Goal: Task Accomplishment & Management: Use online tool/utility

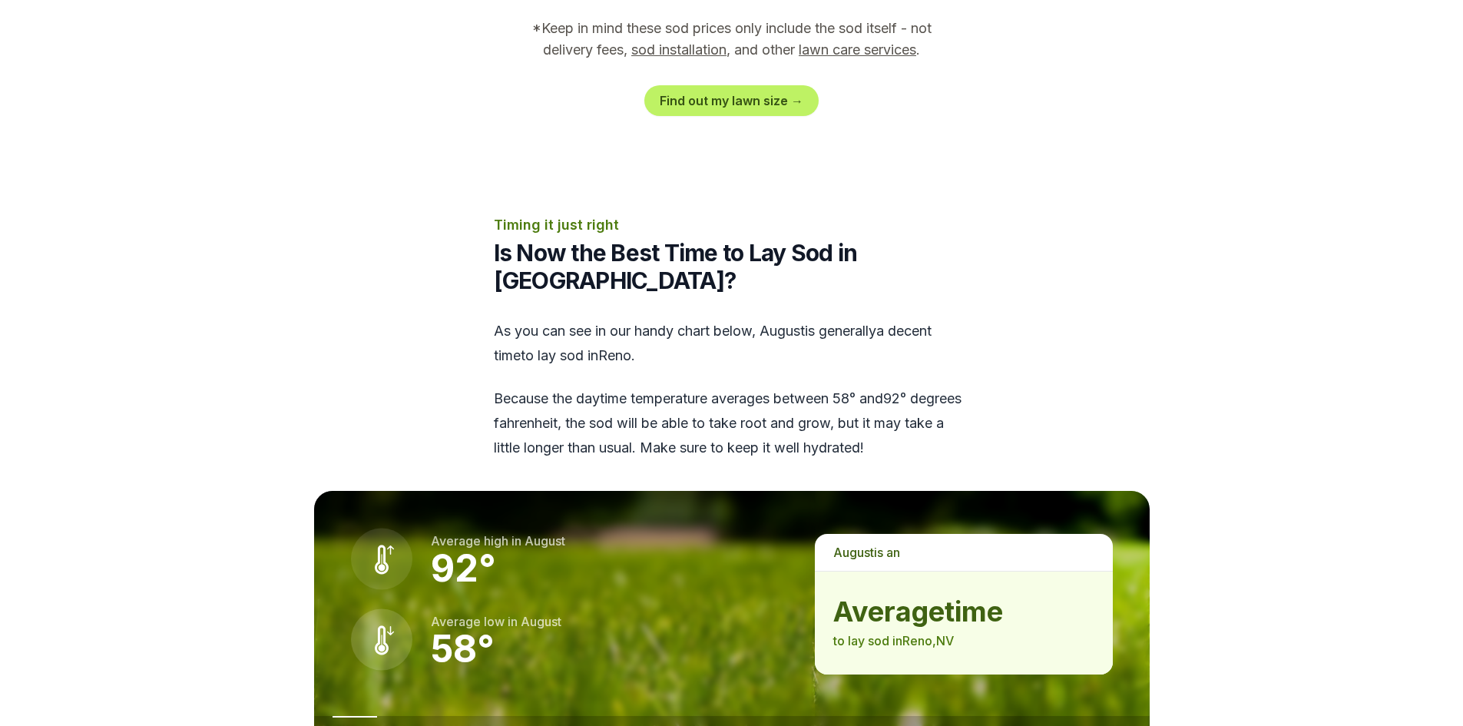
scroll to position [1791, 0]
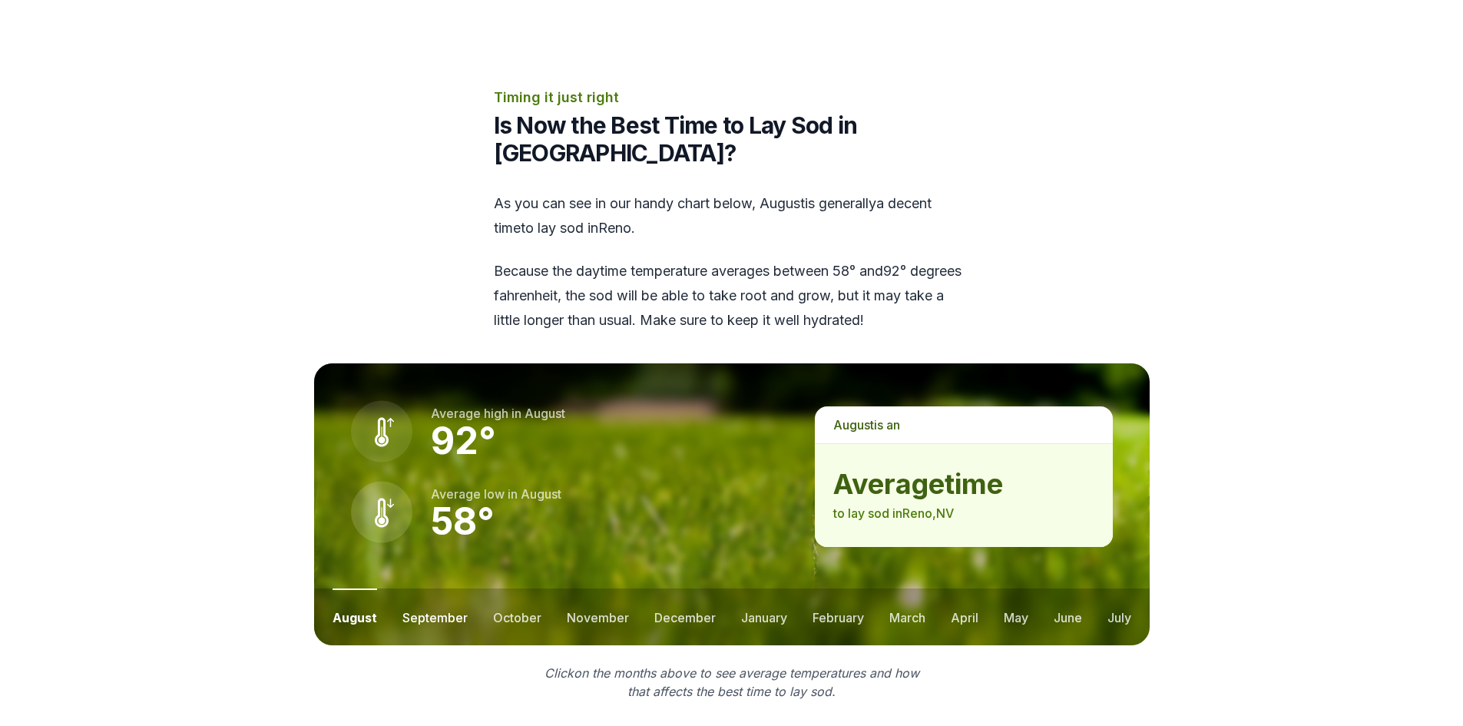
click at [430, 588] on button "september" at bounding box center [434, 616] width 65 height 57
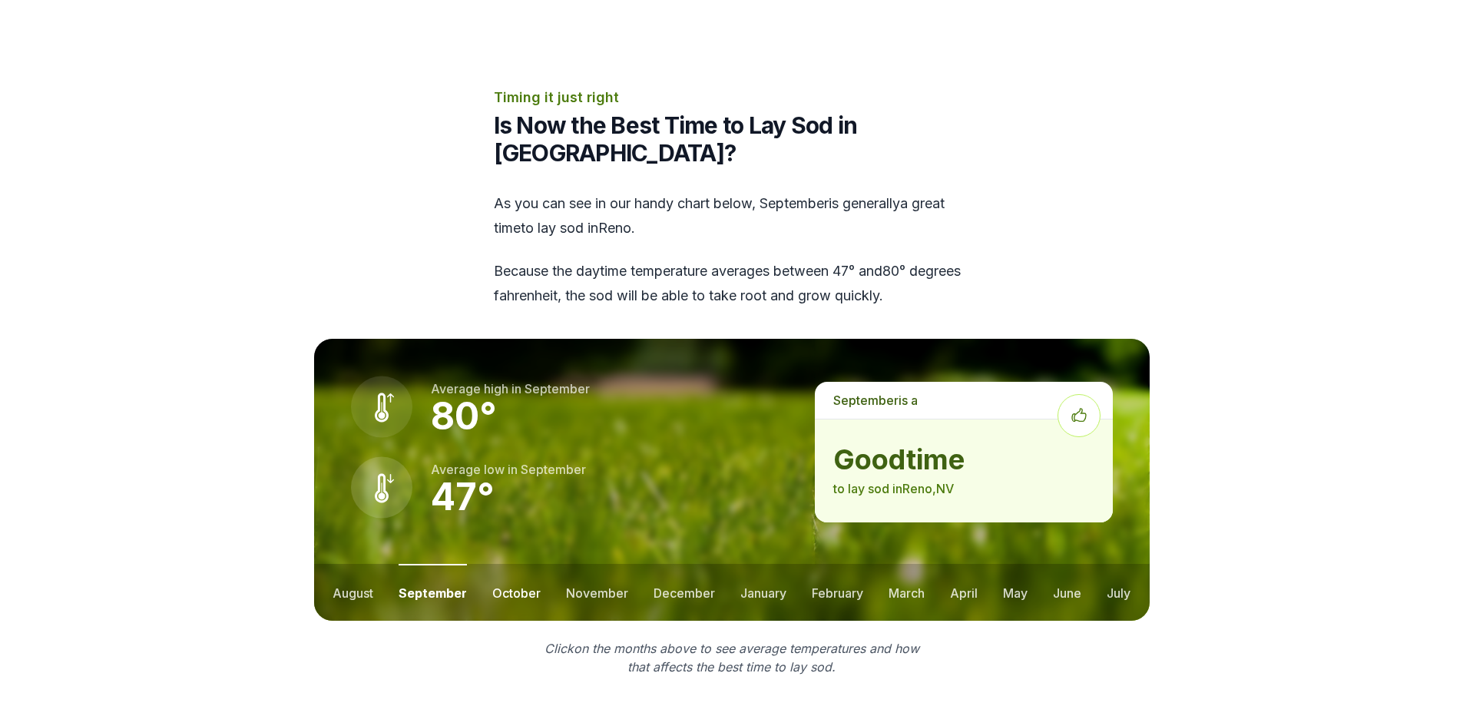
click at [513, 564] on button "october" at bounding box center [516, 592] width 48 height 57
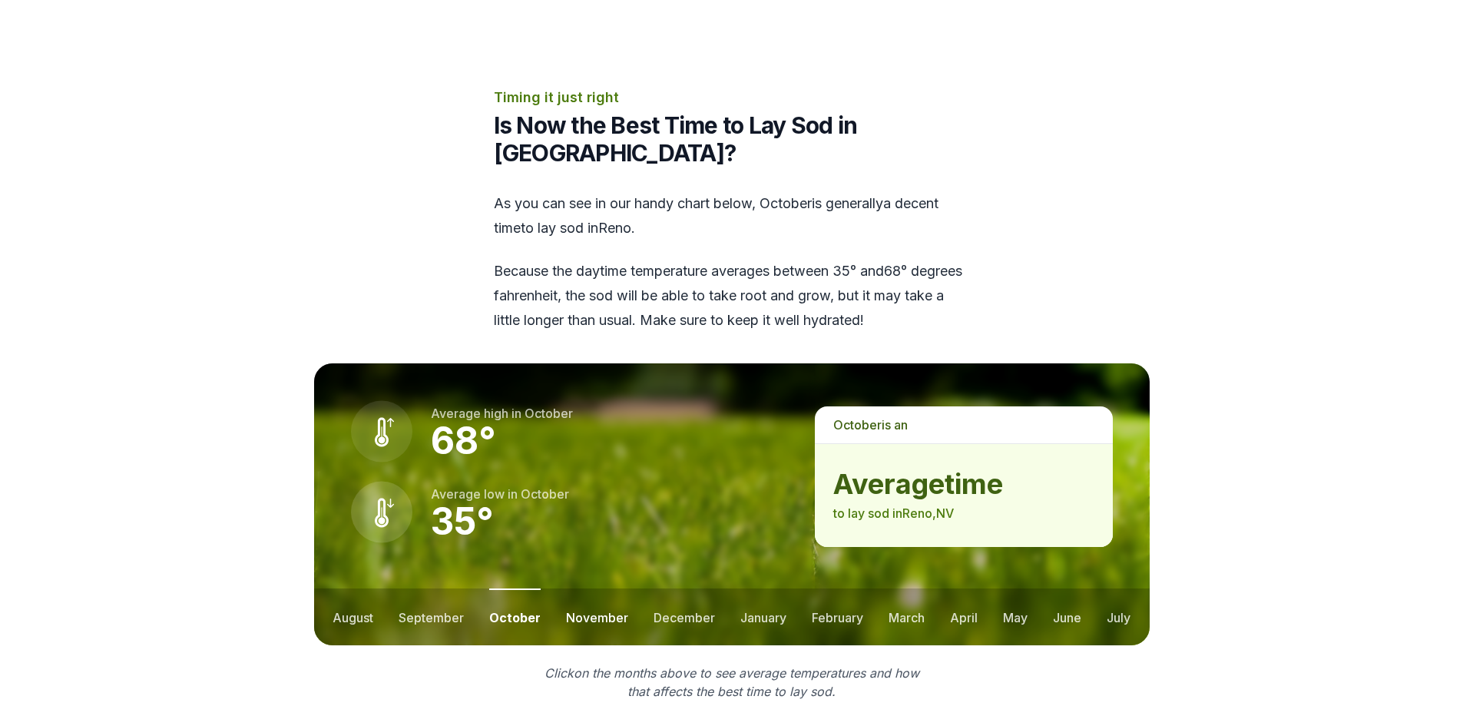
click at [584, 588] on button "november" at bounding box center [597, 616] width 62 height 57
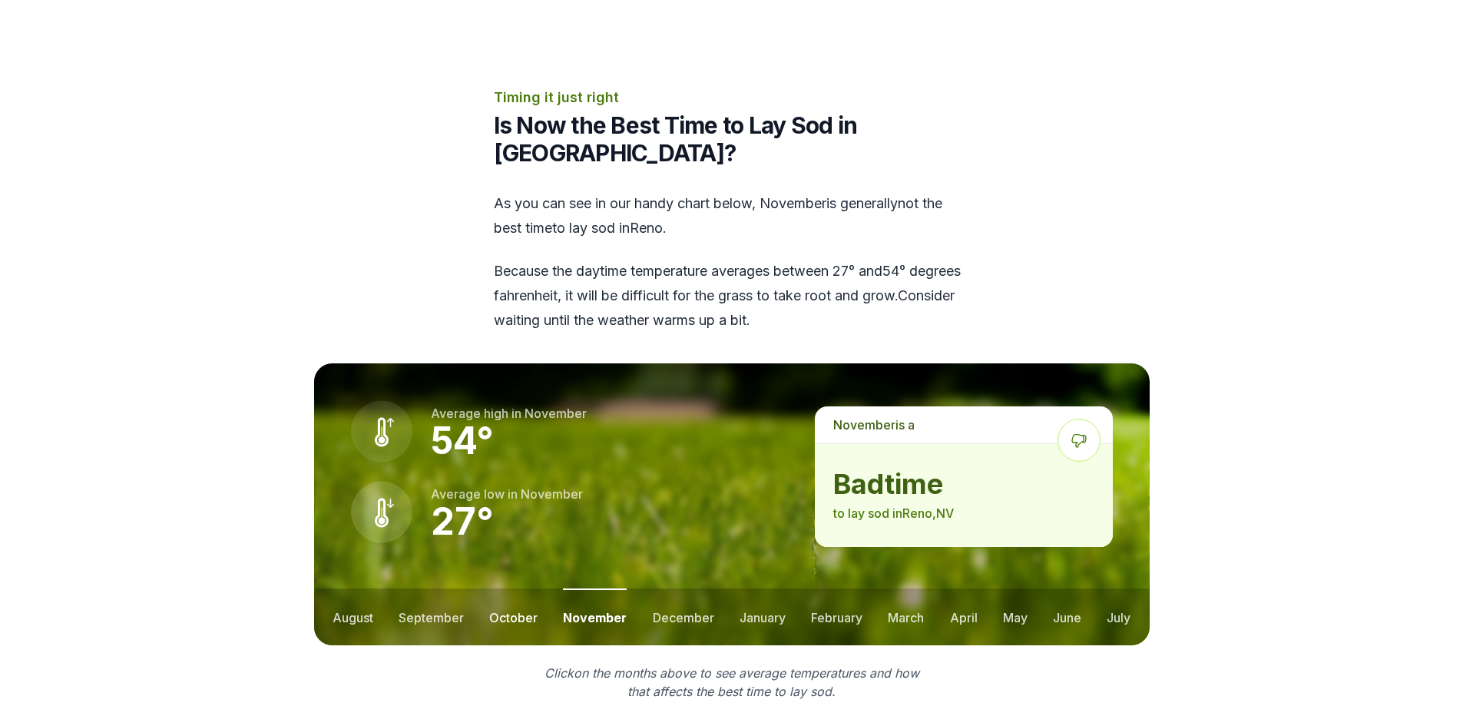
click at [524, 588] on button "october" at bounding box center [513, 616] width 48 height 57
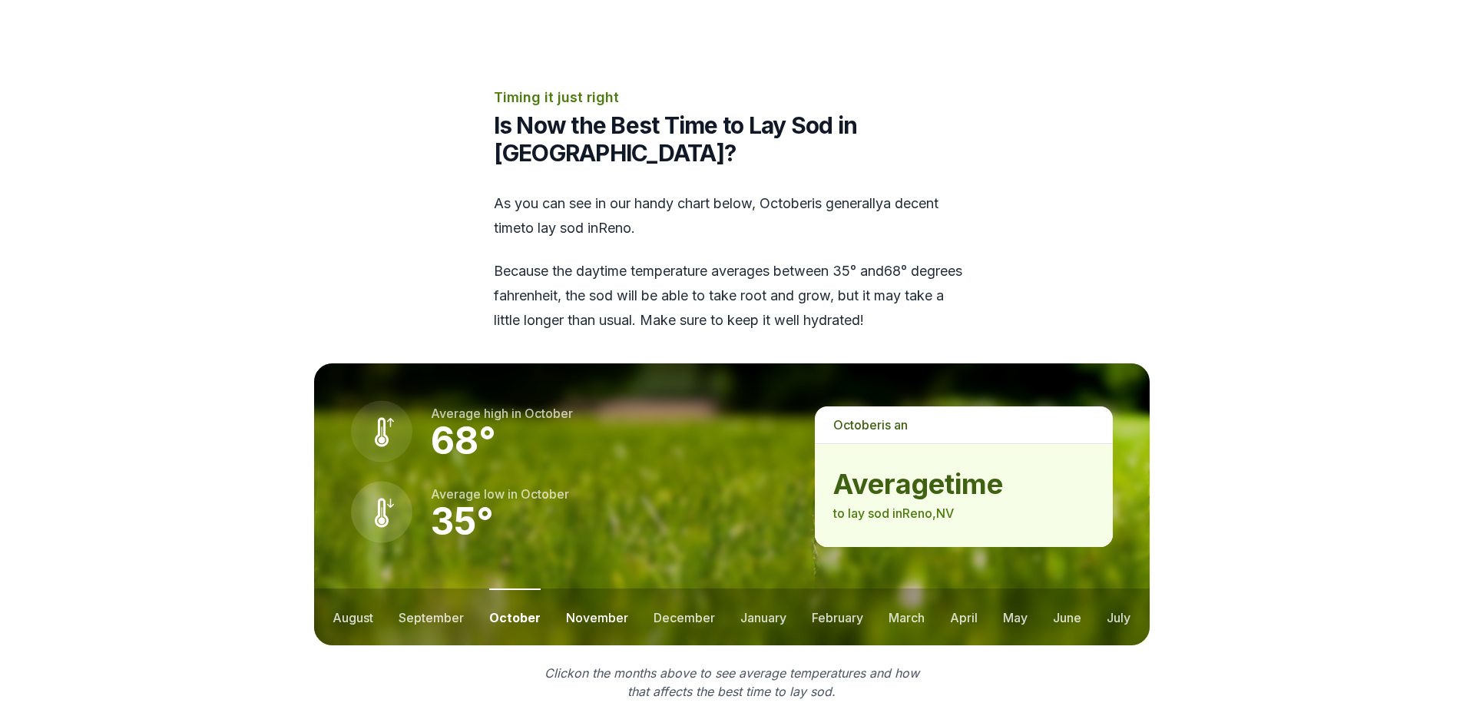
click at [587, 588] on button "november" at bounding box center [597, 616] width 62 height 57
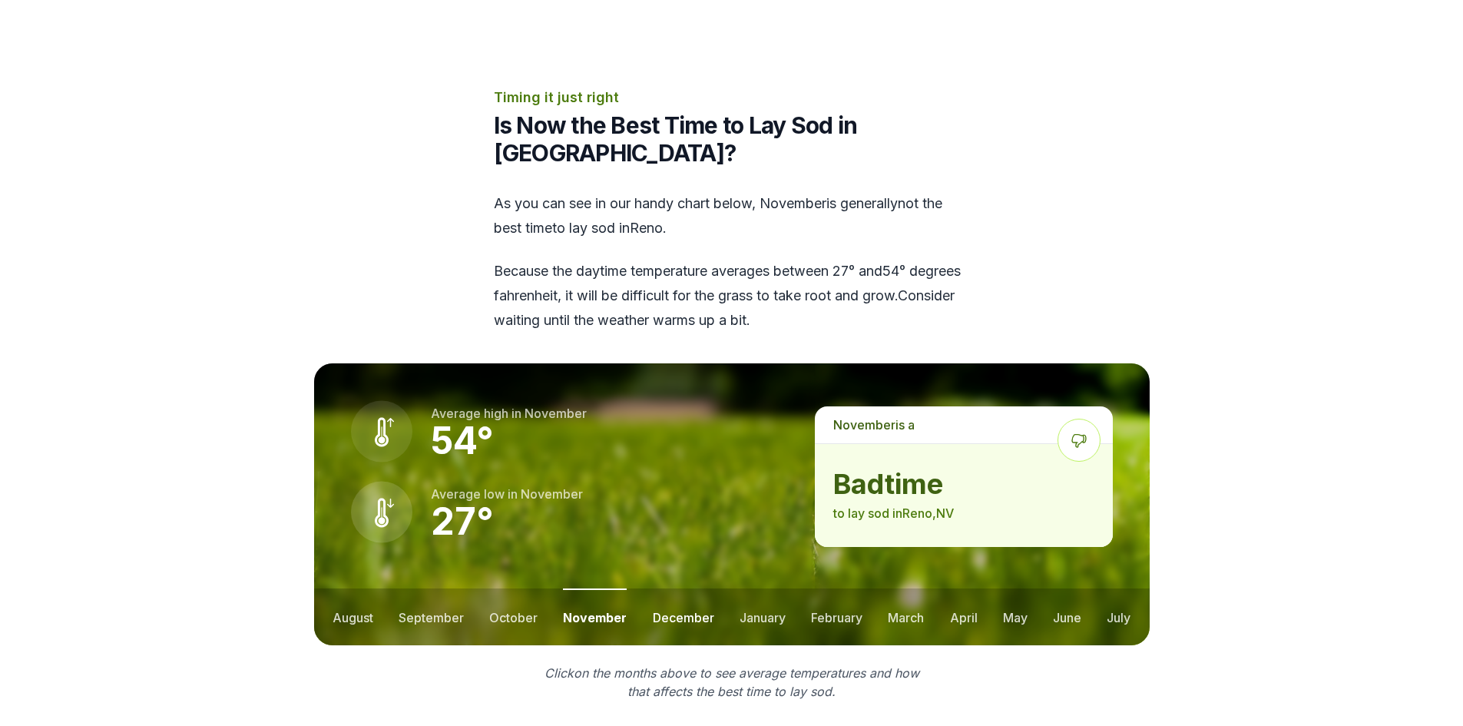
click at [665, 588] on button "december" at bounding box center [683, 616] width 61 height 57
click at [766, 588] on button "january" at bounding box center [762, 616] width 46 height 57
click at [819, 588] on button "february" at bounding box center [837, 616] width 51 height 57
click at [889, 588] on button "march" at bounding box center [907, 616] width 36 height 57
click at [355, 588] on button "august" at bounding box center [352, 616] width 41 height 57
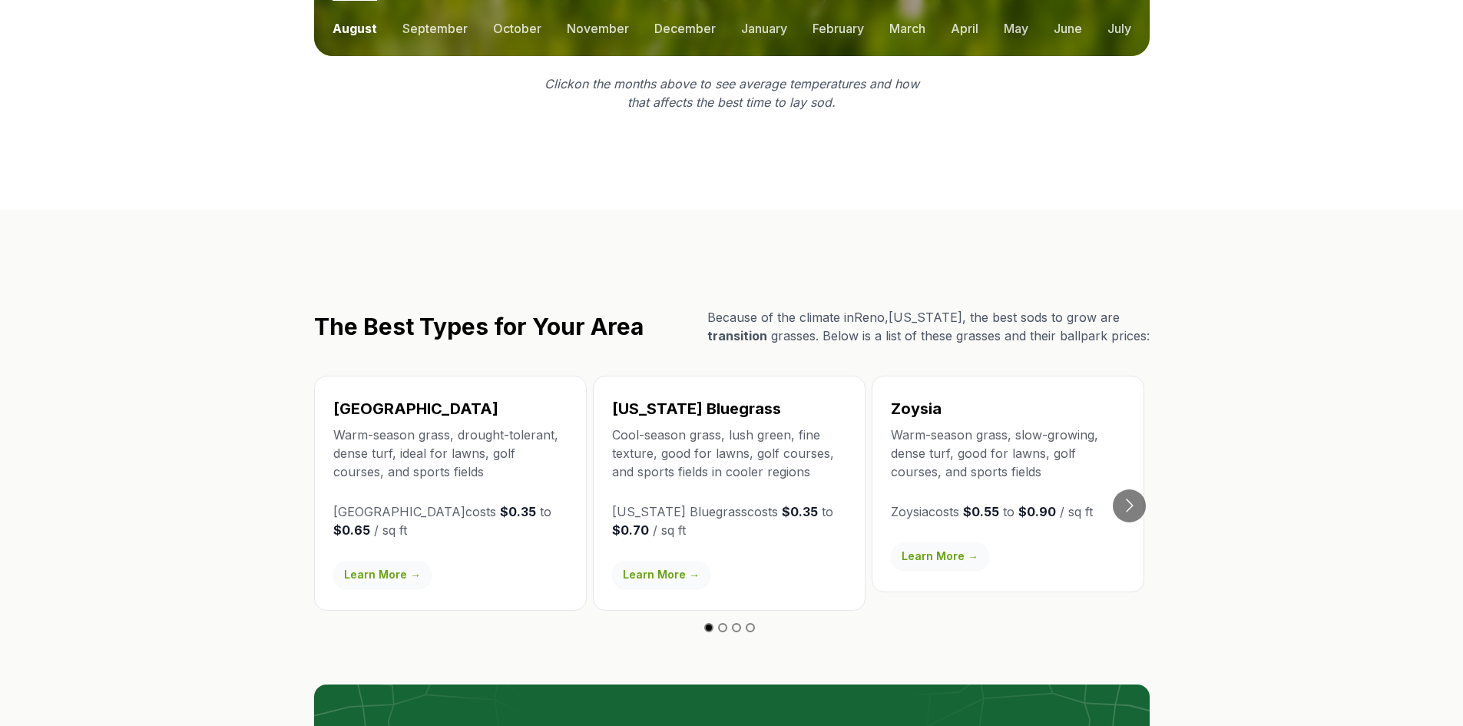
scroll to position [2432, 0]
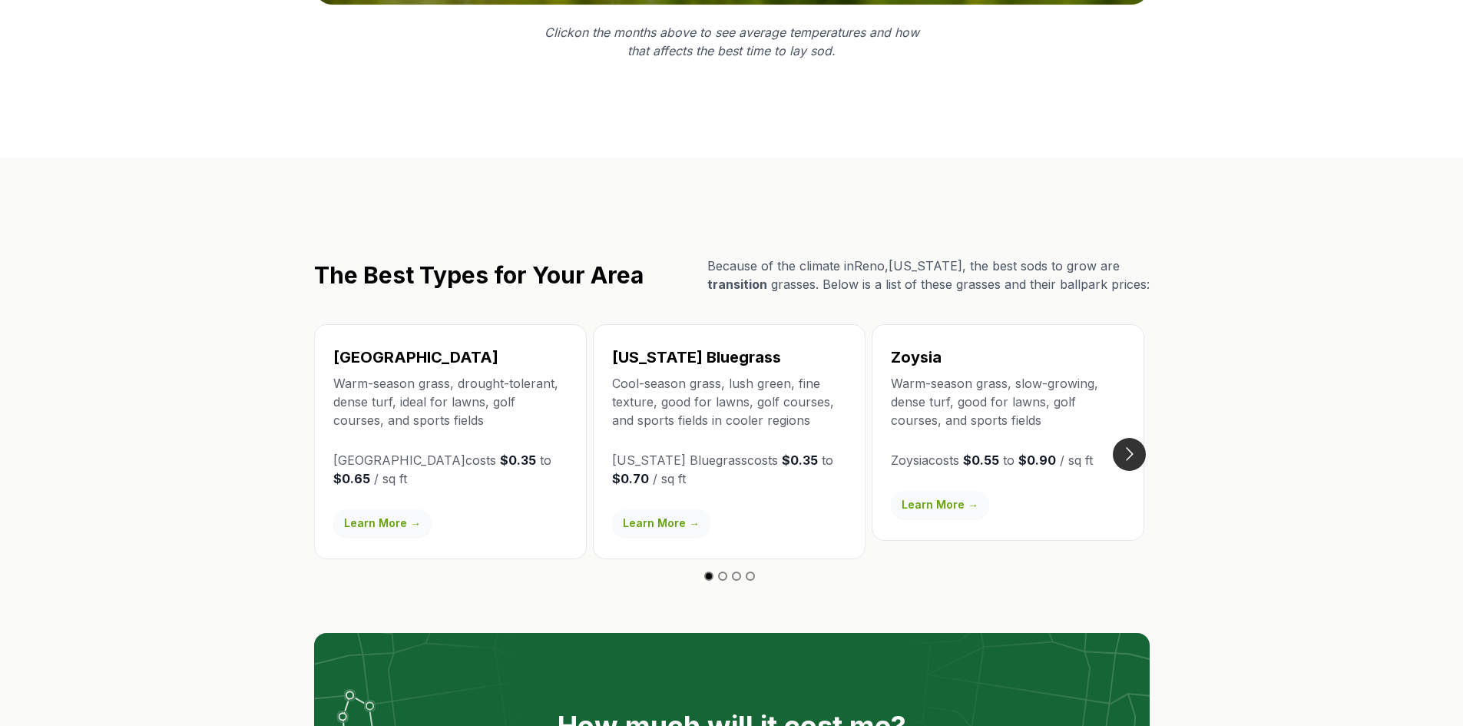
click at [1133, 438] on button "Go to next slide" at bounding box center [1129, 454] width 33 height 33
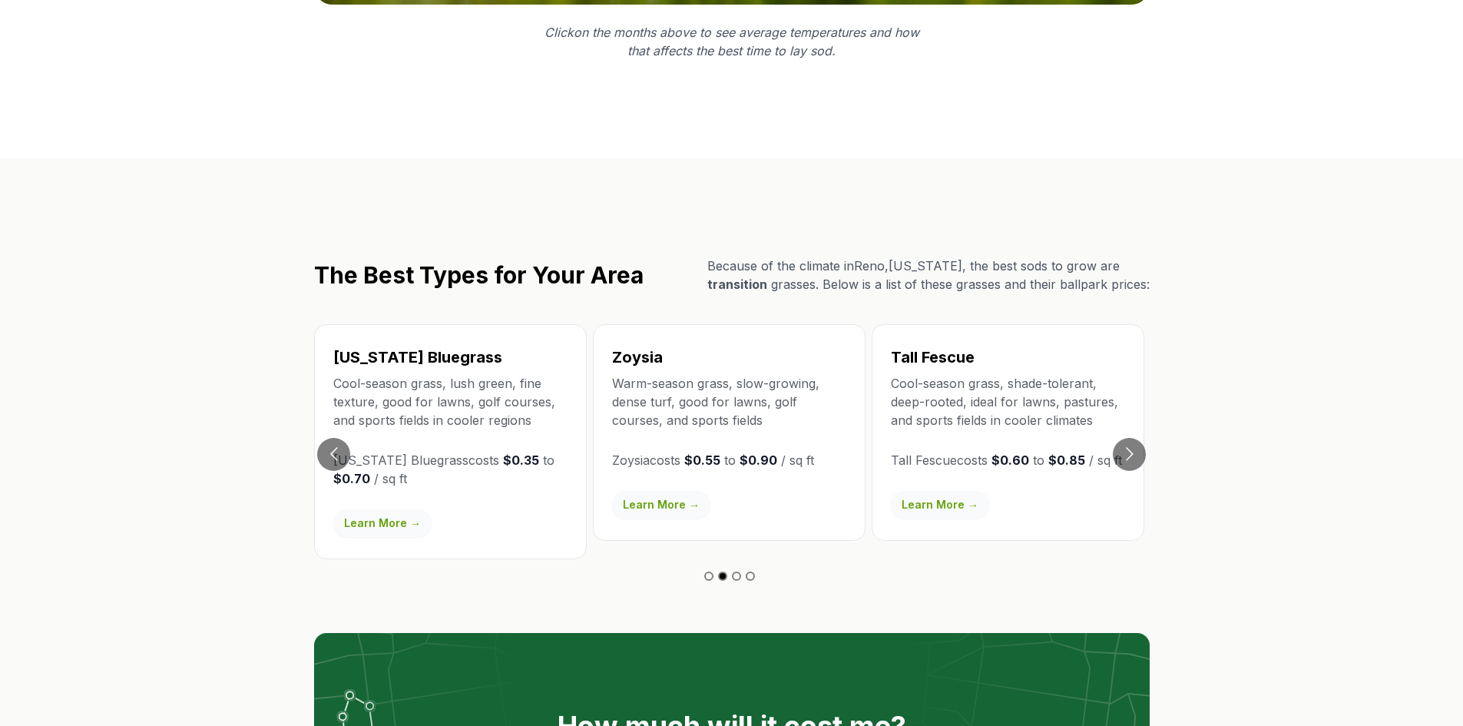
click at [351, 451] on p "[US_STATE] Bluegrass costs $0.35 to $0.70 / sq ft" at bounding box center [450, 469] width 234 height 37
click at [339, 438] on button "Go to previous slide" at bounding box center [333, 454] width 33 height 33
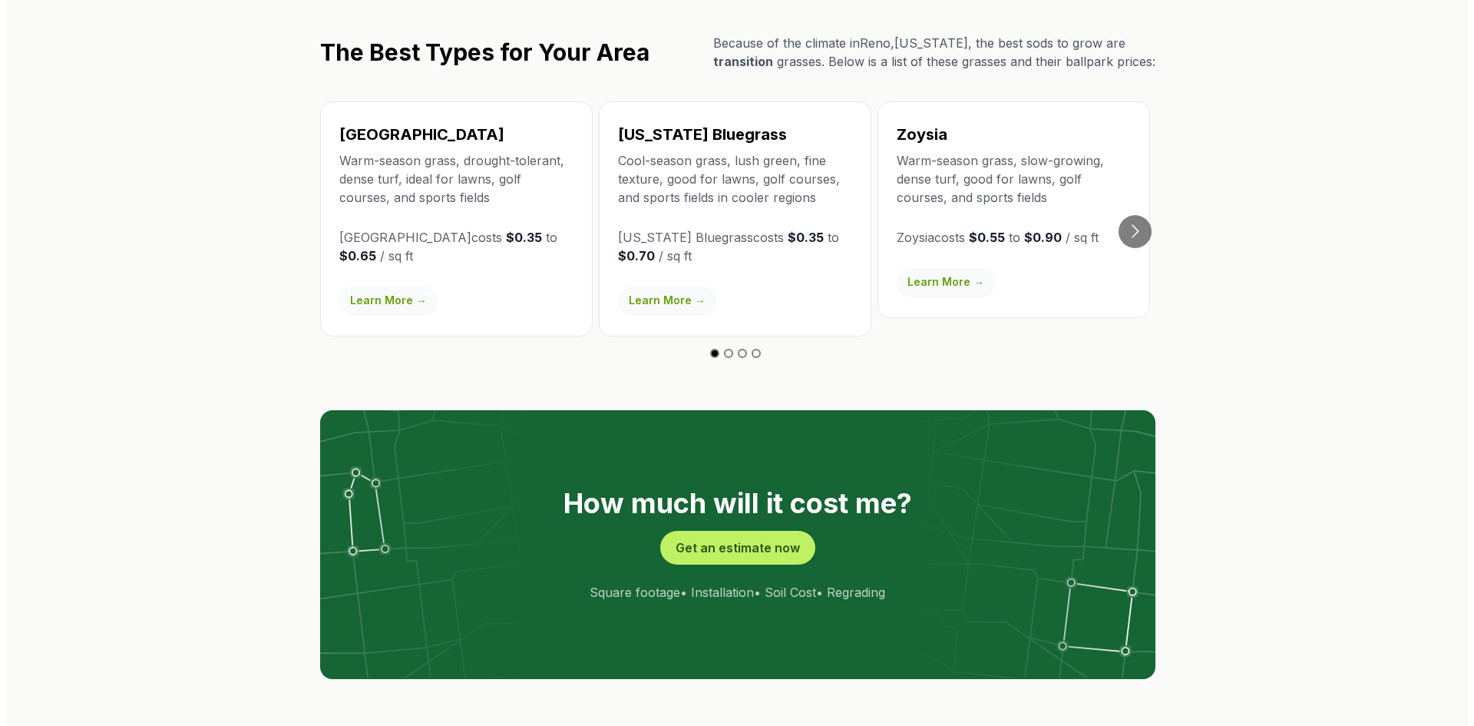
scroll to position [2687, 0]
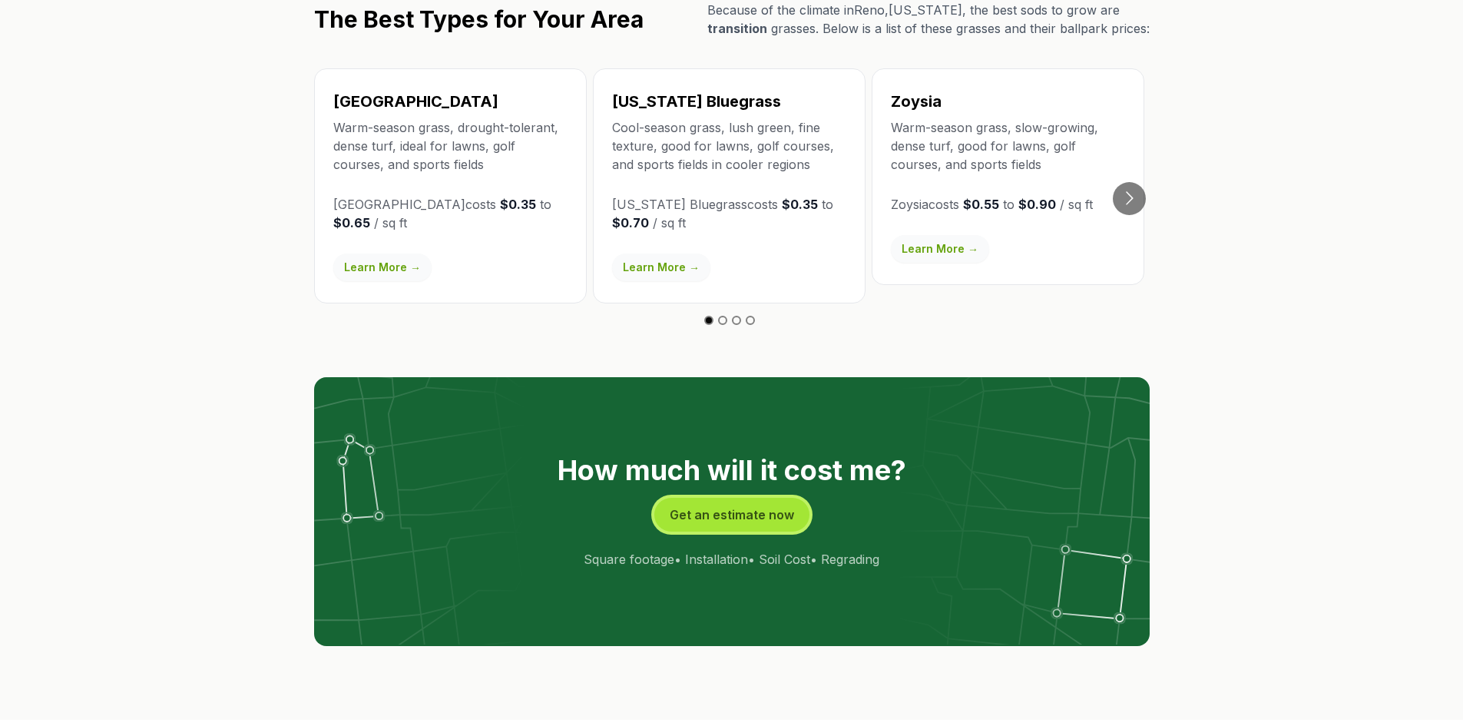
click at [746, 498] on button "Get an estimate now" at bounding box center [731, 515] width 155 height 34
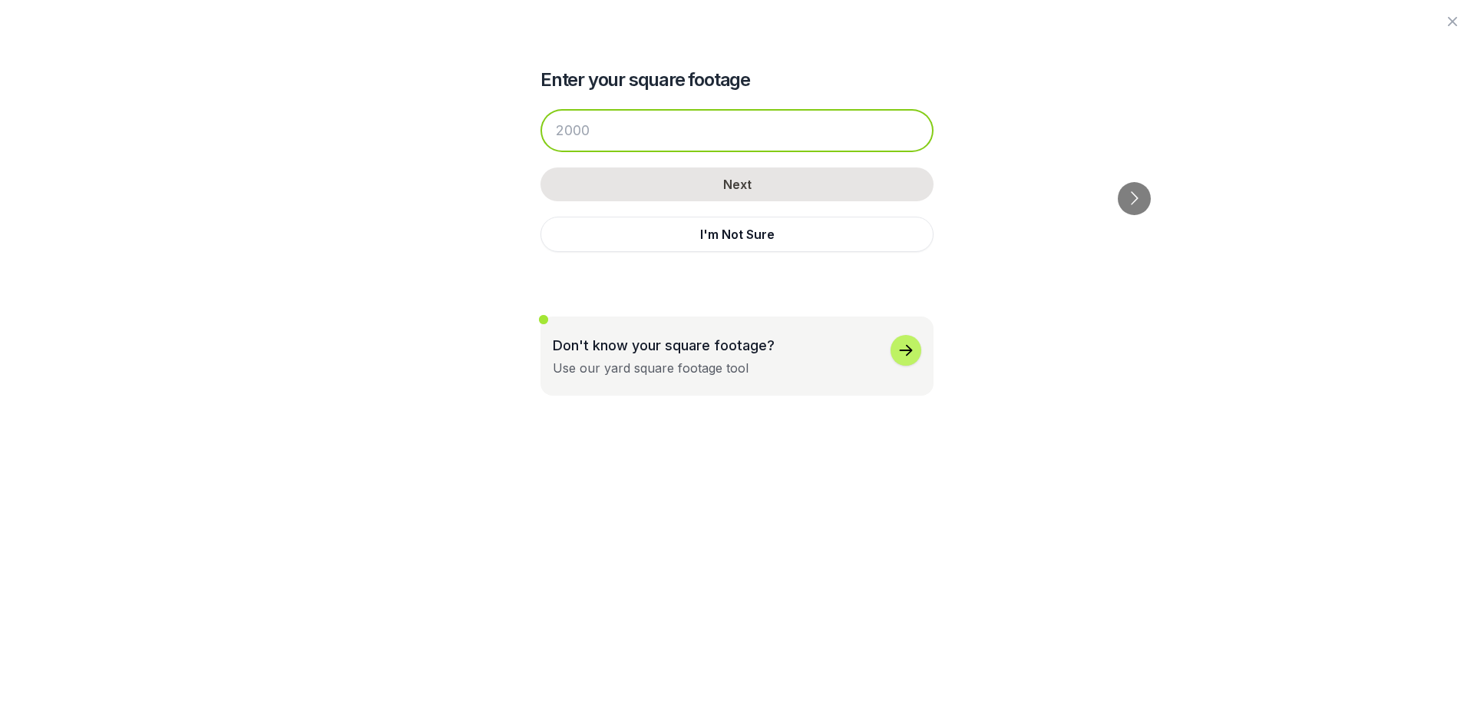
click at [646, 124] on input "number" at bounding box center [737, 130] width 393 height 43
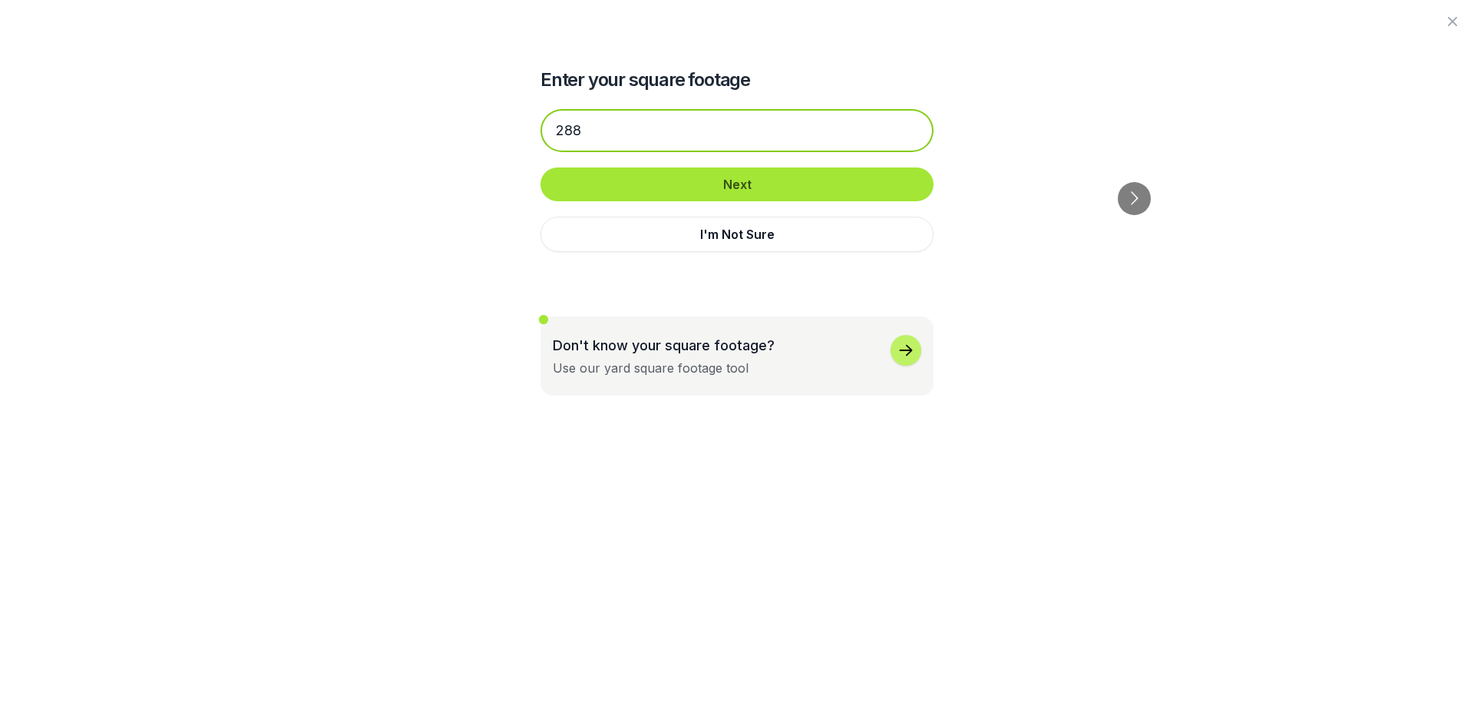
type input "288"
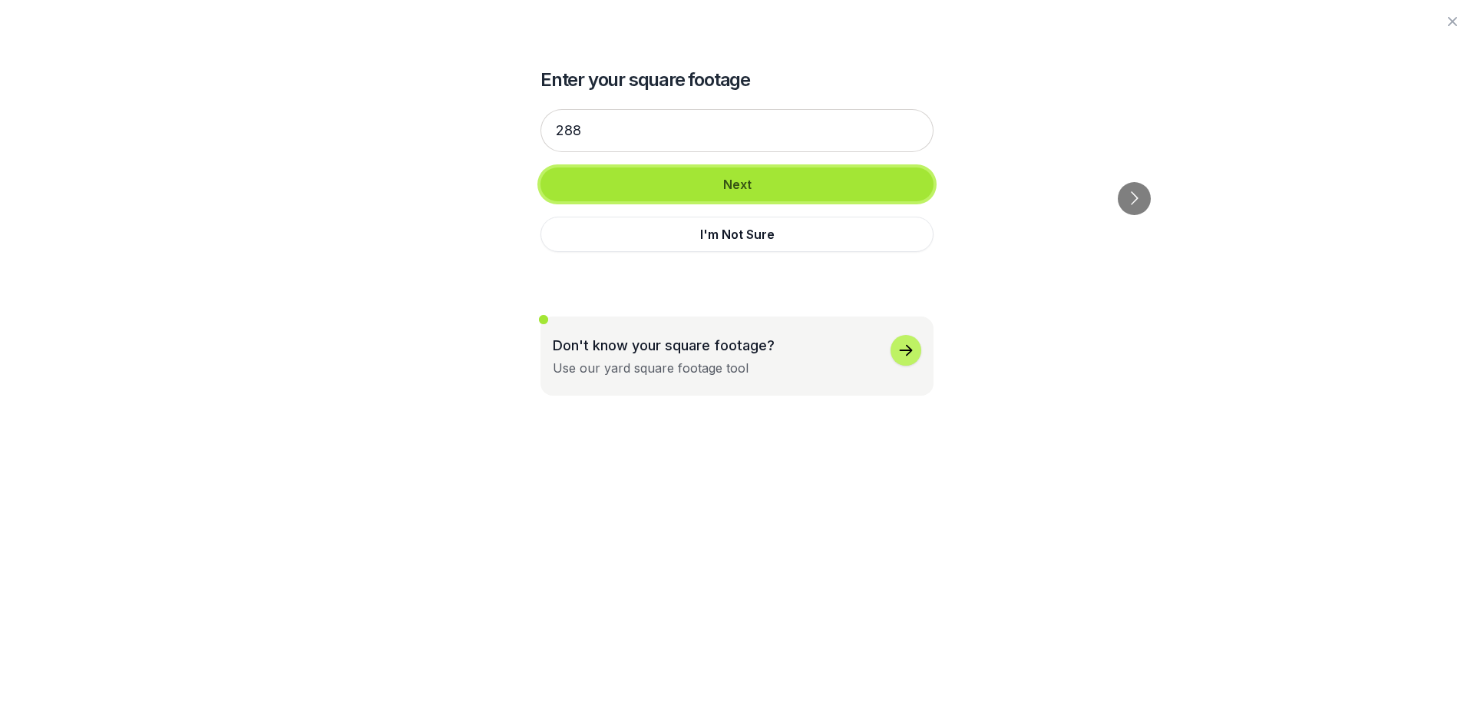
click at [759, 191] on button "Next" at bounding box center [737, 184] width 393 height 34
